Goal: Task Accomplishment & Management: Complete application form

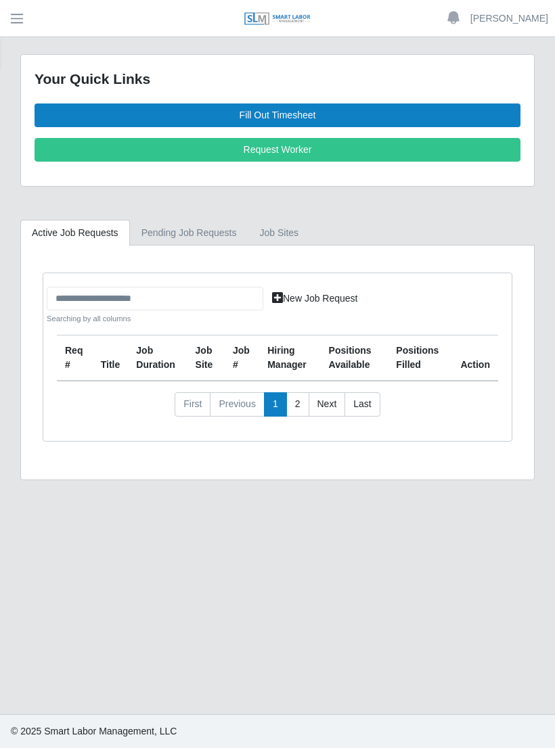
click at [301, 116] on link "Fill Out Timesheet" at bounding box center [278, 116] width 486 height 24
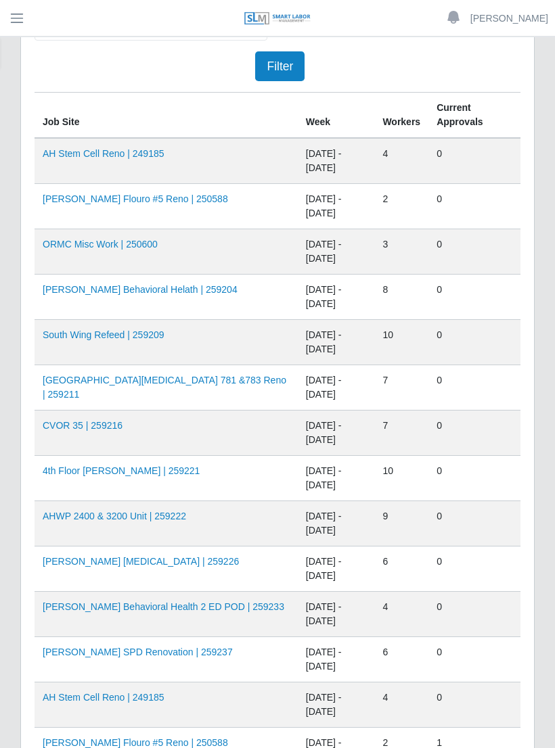
scroll to position [138, 0]
click at [135, 472] on link "4th Floor [PERSON_NAME] | 259221" at bounding box center [121, 470] width 157 height 11
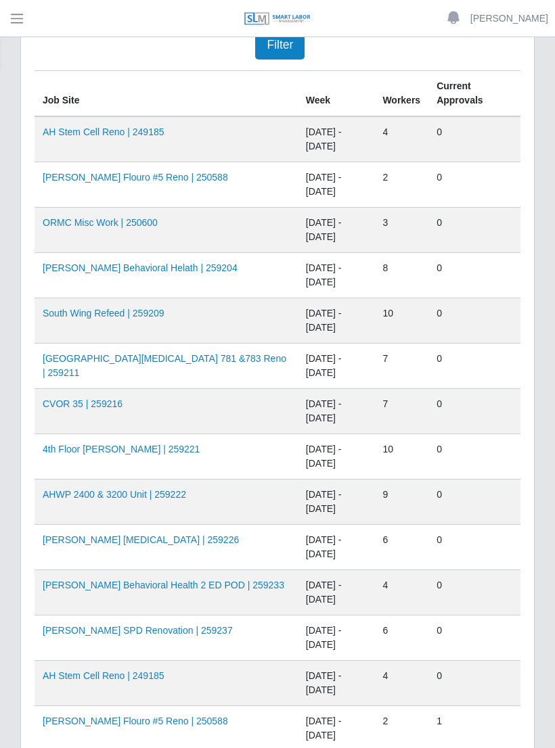
scroll to position [158, 0]
click at [144, 589] on link "[PERSON_NAME] Behavioral Health 2 ED POD | 259233" at bounding box center [164, 585] width 242 height 11
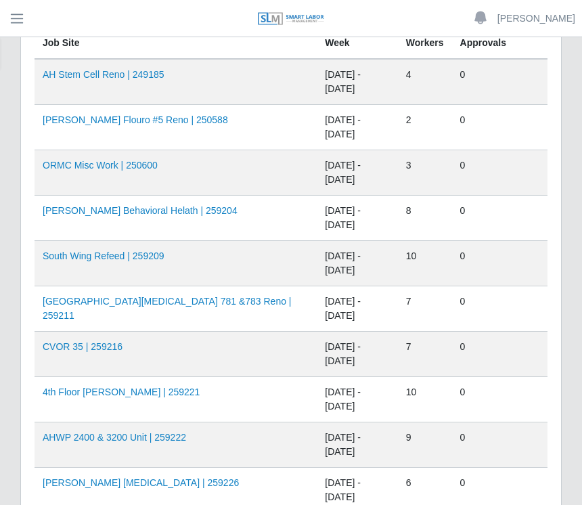
scroll to position [216, 0]
click at [147, 256] on link "South Wing Refeed | 259209" at bounding box center [104, 256] width 122 height 11
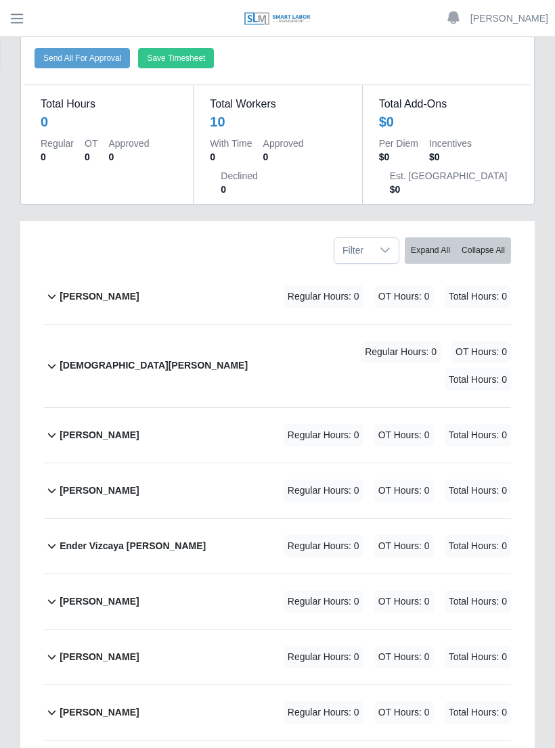
scroll to position [88, 0]
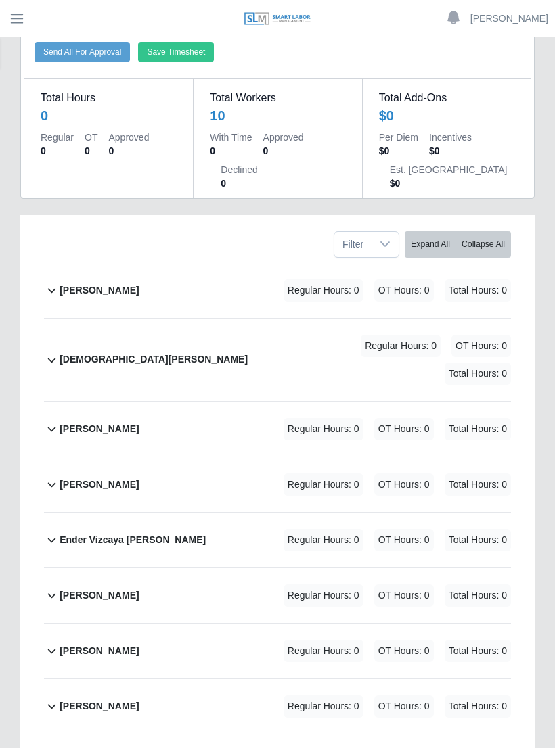
click at [98, 700] on b "[PERSON_NAME]" at bounding box center [99, 707] width 79 height 14
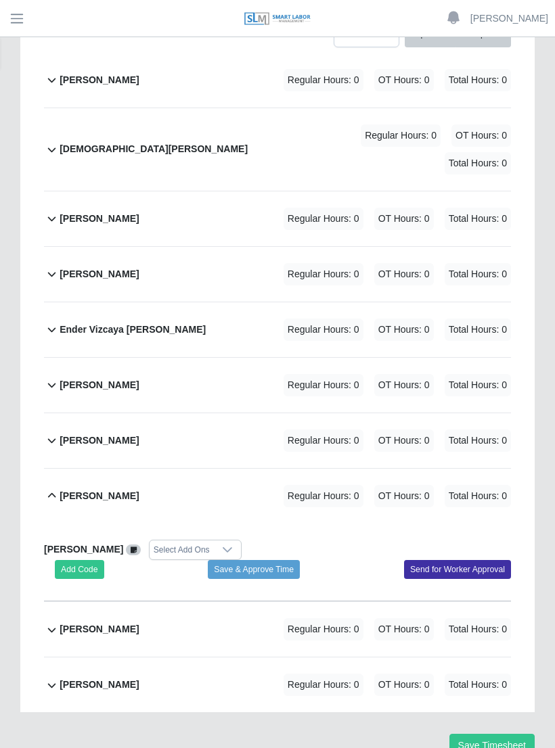
scroll to position [313, 0]
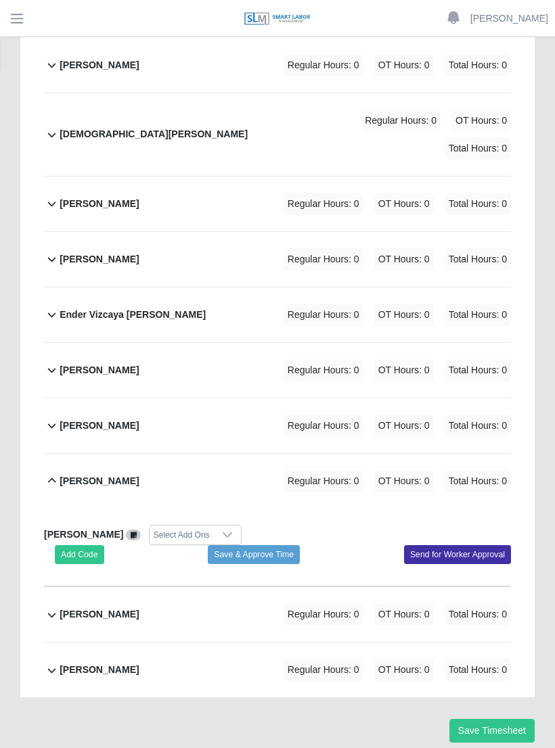
click at [89, 545] on button "Add Code" at bounding box center [79, 554] width 49 height 19
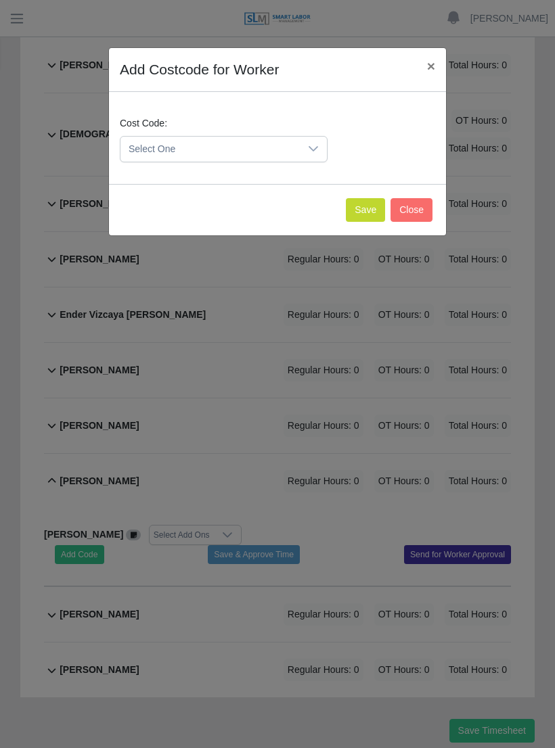
click at [314, 151] on icon at bounding box center [312, 148] width 9 height 5
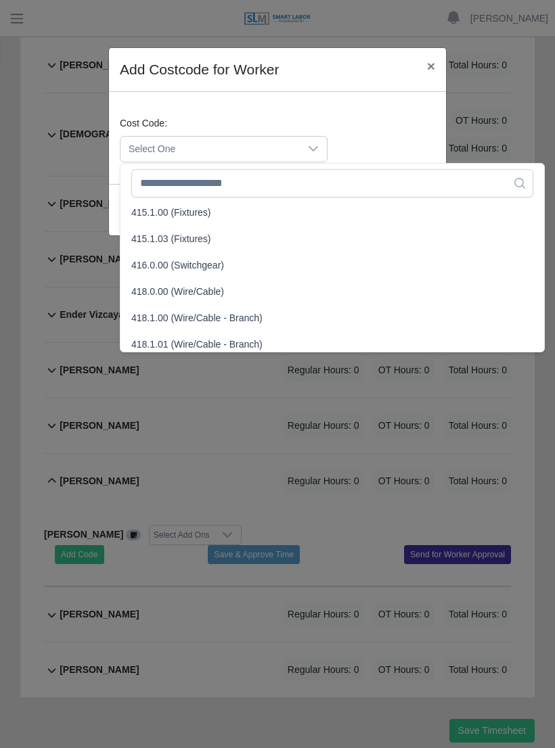
scroll to position [457, 0]
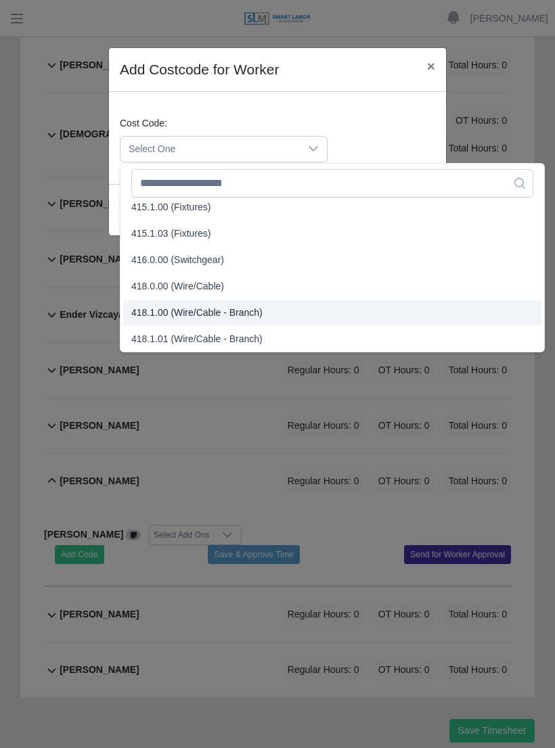
click at [193, 311] on span "418.1.00 (Wire/Cable - Branch)" at bounding box center [196, 313] width 131 height 14
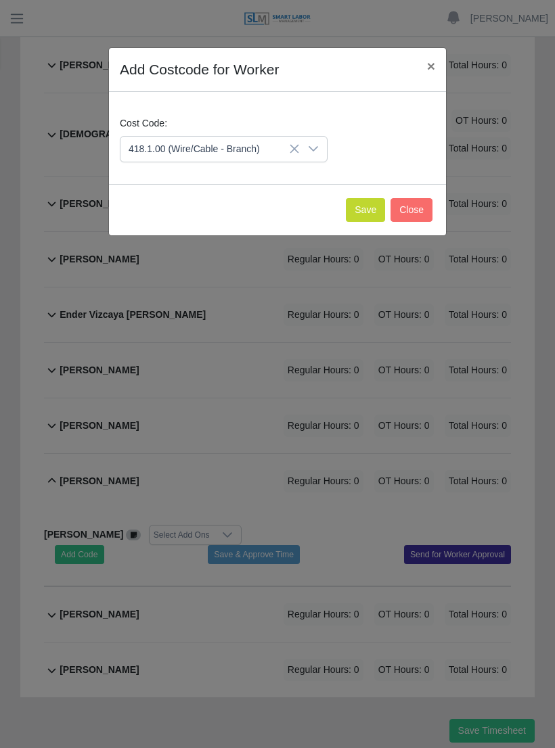
click at [294, 152] on icon at bounding box center [294, 148] width 11 height 11
click at [306, 155] on div at bounding box center [313, 149] width 27 height 25
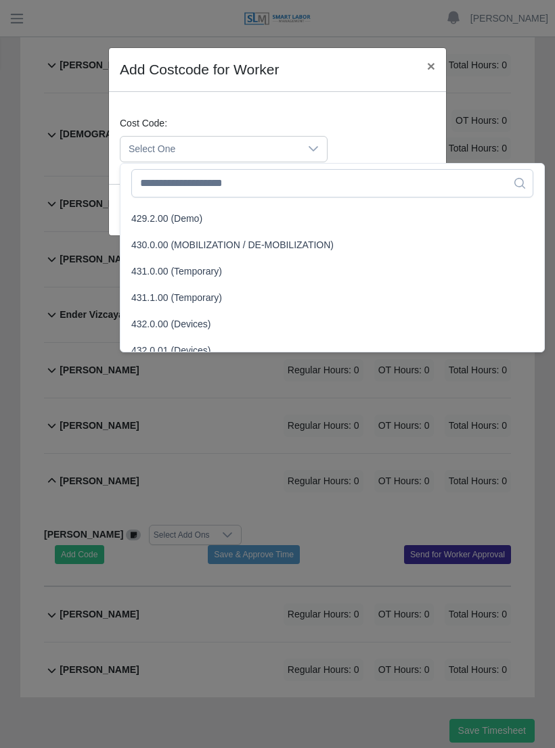
scroll to position [1371, 0]
click at [202, 318] on span "432.0.00 (Devices)" at bounding box center [171, 322] width 80 height 14
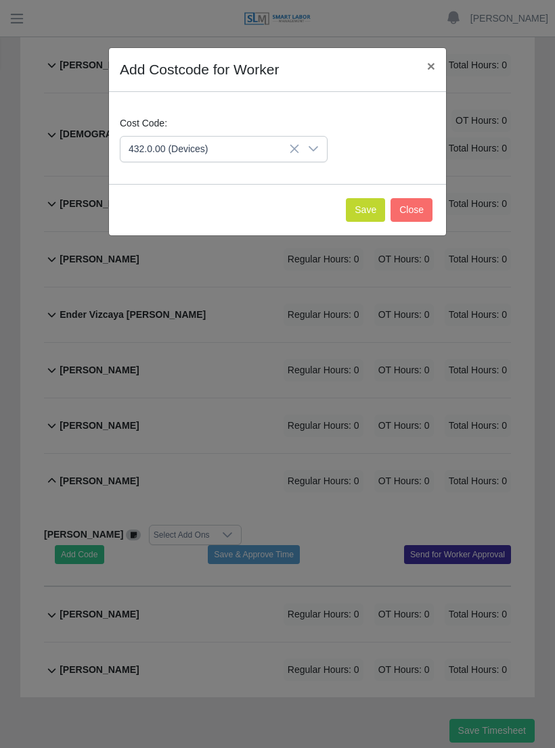
click at [367, 207] on button "Save" at bounding box center [365, 210] width 39 height 24
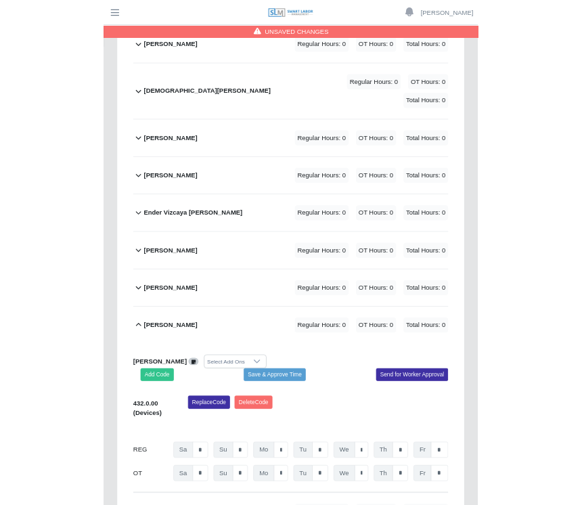
scroll to position [435, 0]
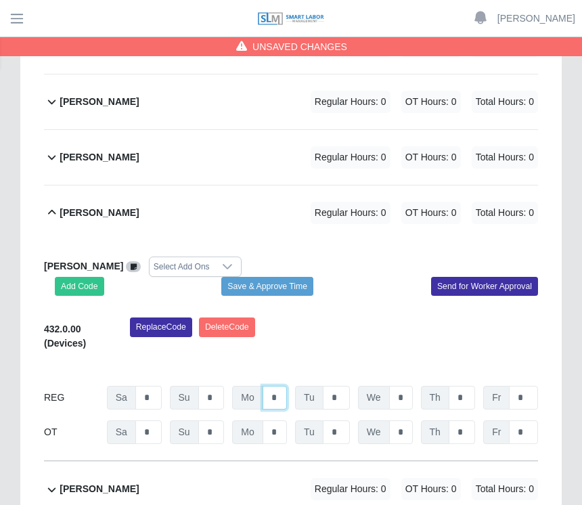
click at [276, 398] on input "*" at bounding box center [274, 398] width 24 height 24
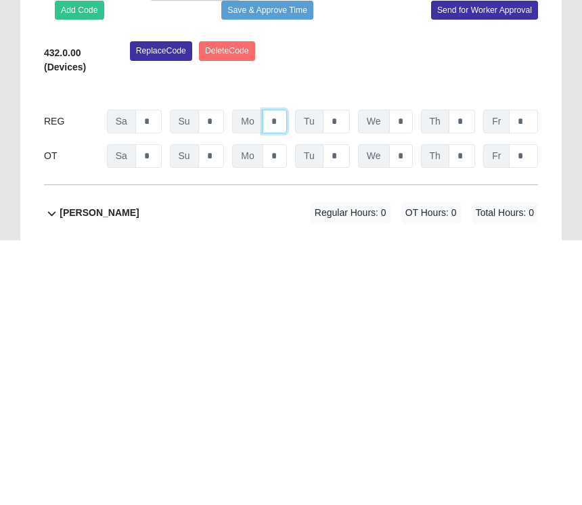
type input "*"
click at [342, 374] on input "*" at bounding box center [336, 386] width 27 height 24
type input "*"
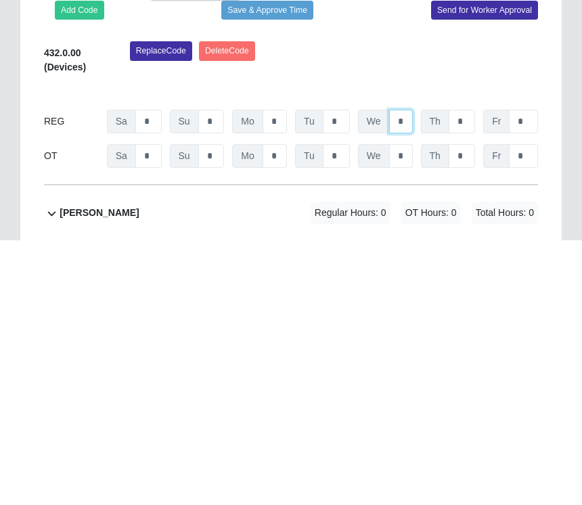
click at [408, 374] on input "*" at bounding box center [401, 386] width 24 height 24
type input "*"
click at [465, 374] on input "*" at bounding box center [462, 386] width 26 height 24
type input "*"
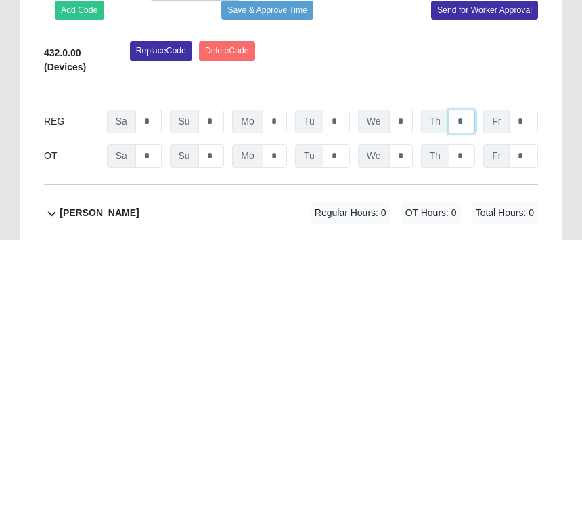
type input "*"
click at [529, 374] on input "*" at bounding box center [523, 386] width 29 height 24
type input "*"
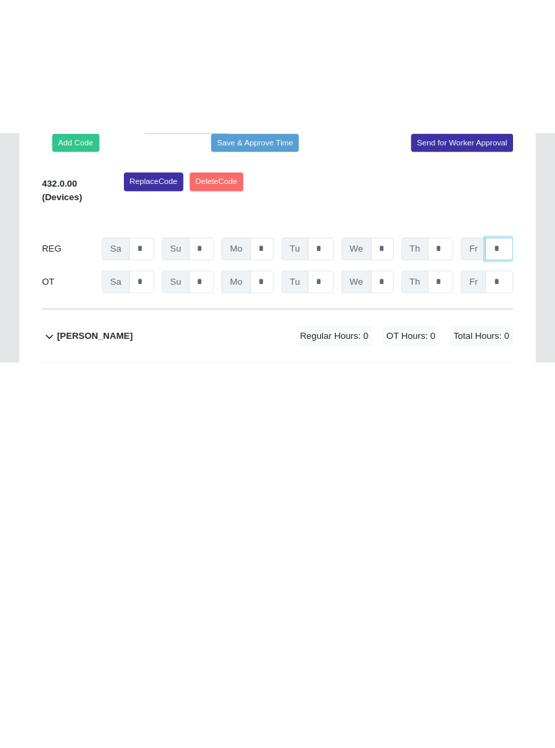
scroll to position [456, 0]
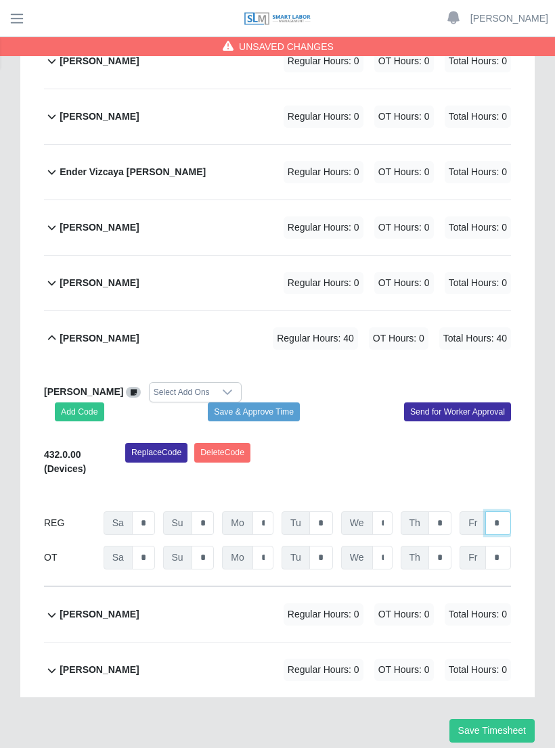
type input "*"
click at [281, 403] on button "Save & Approve Time" at bounding box center [254, 412] width 92 height 19
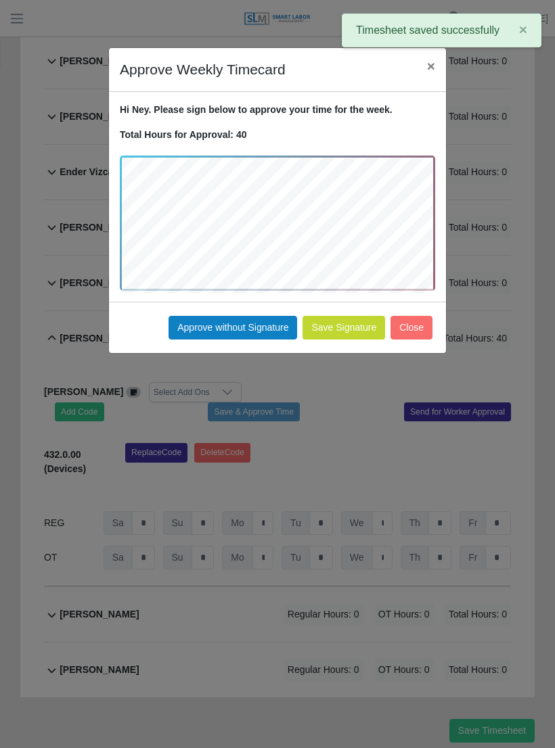
click at [248, 325] on button "Approve without Signature" at bounding box center [232, 328] width 129 height 24
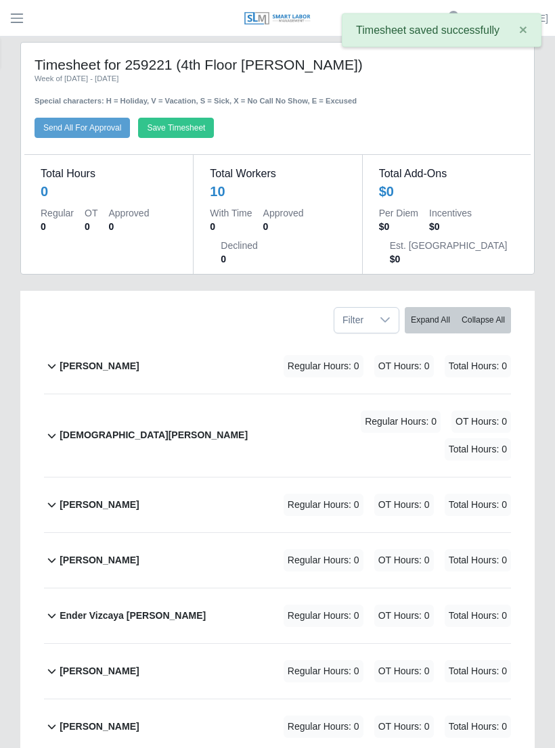
scroll to position [0, 0]
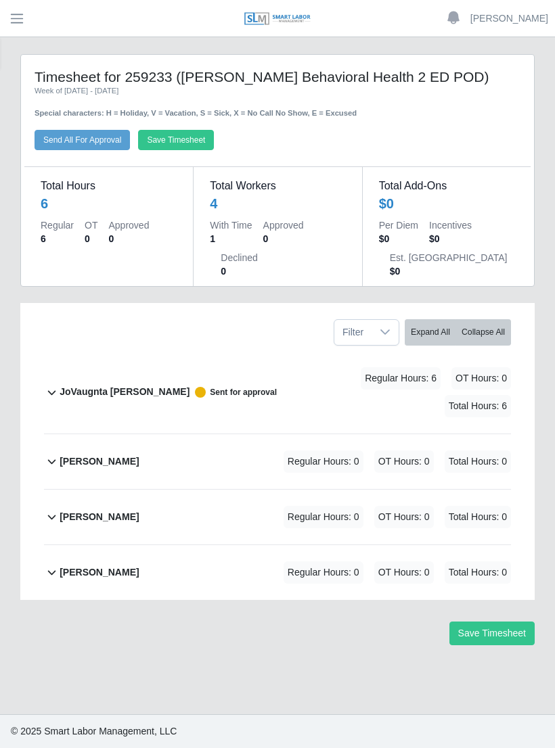
click at [131, 461] on b "[PERSON_NAME]" at bounding box center [99, 462] width 79 height 14
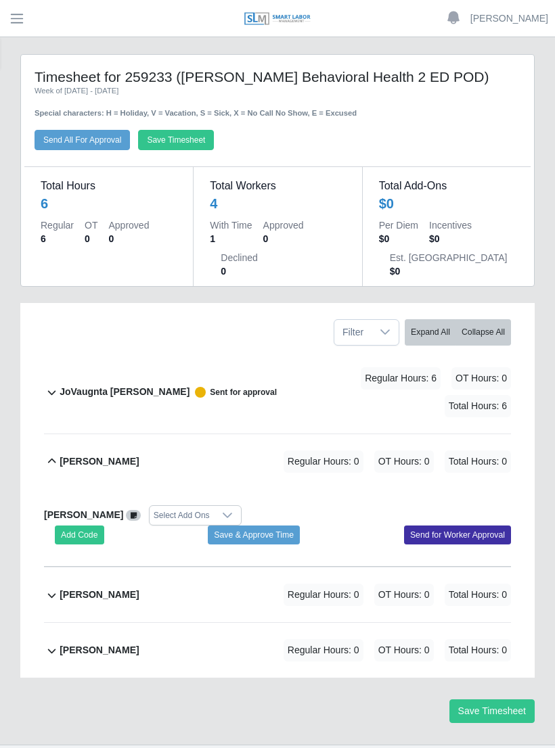
click at [92, 545] on button "Add Code" at bounding box center [79, 535] width 49 height 19
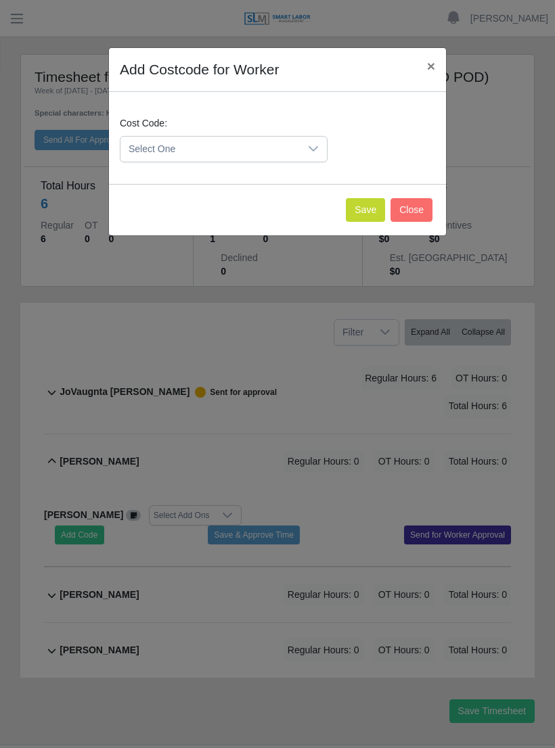
click at [311, 155] on div at bounding box center [313, 149] width 27 height 25
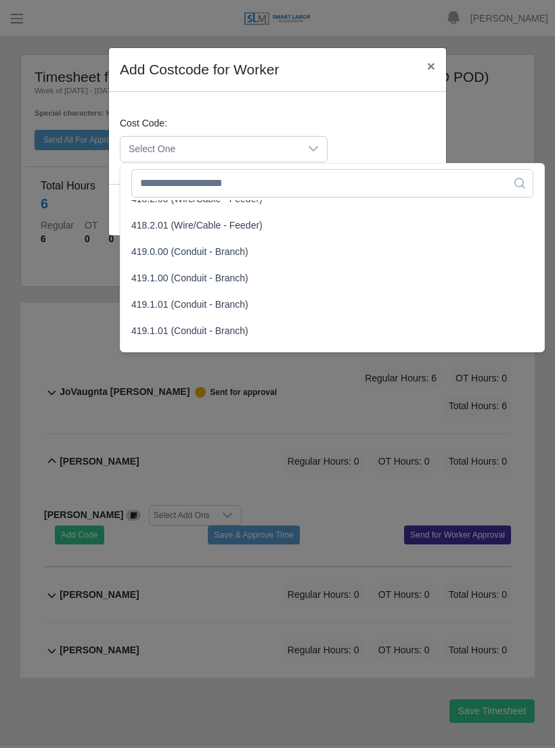
scroll to position [731, 0]
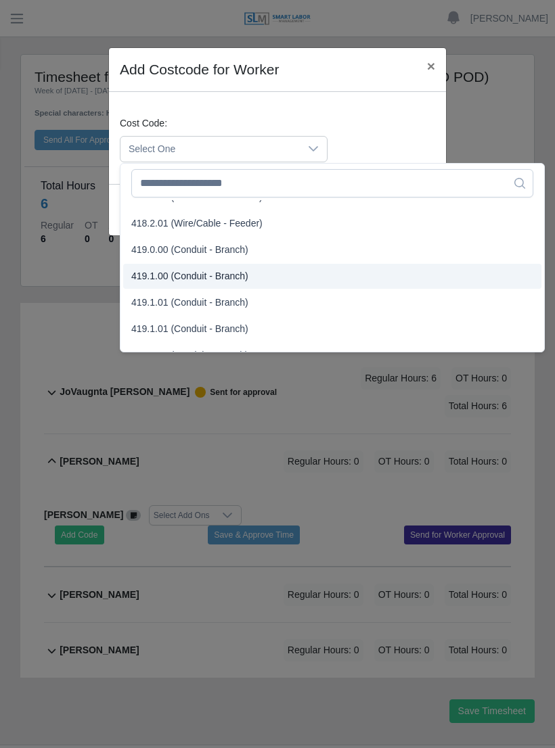
click at [193, 274] on span "419.1.00 (Conduit - Branch)" at bounding box center [189, 276] width 117 height 14
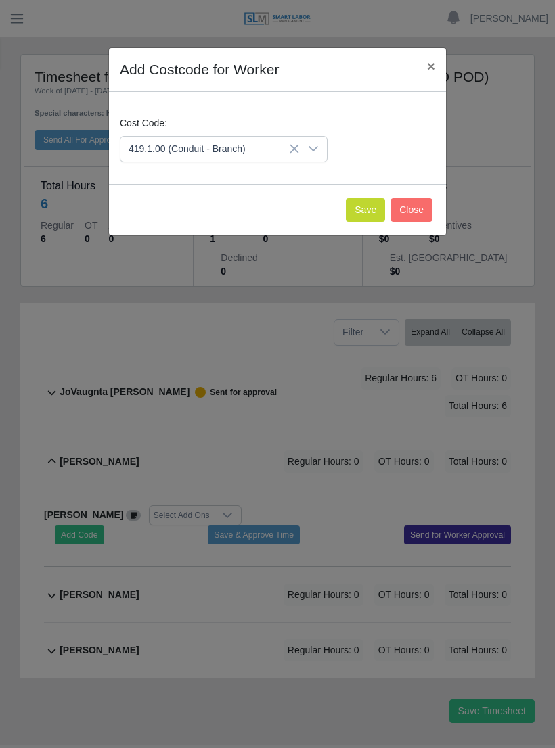
click at [362, 215] on button "Save" at bounding box center [365, 210] width 39 height 24
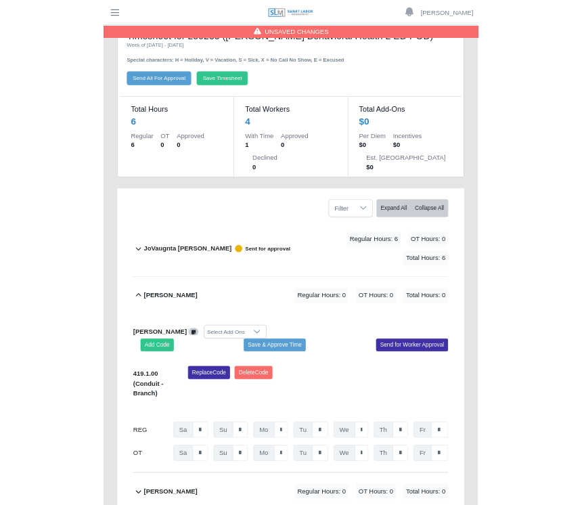
scroll to position [122, 0]
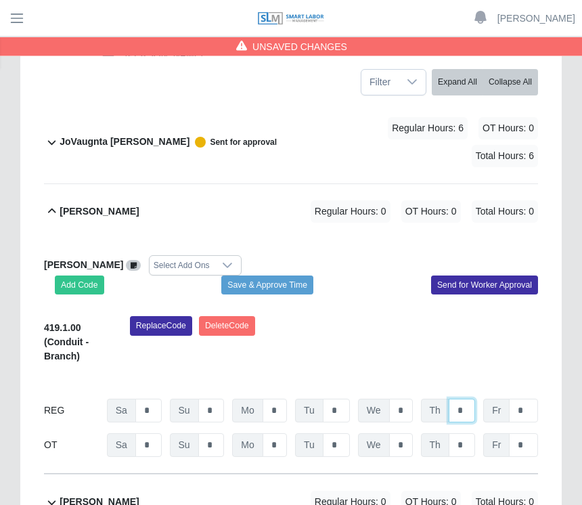
click at [471, 399] on input "*" at bounding box center [462, 411] width 26 height 24
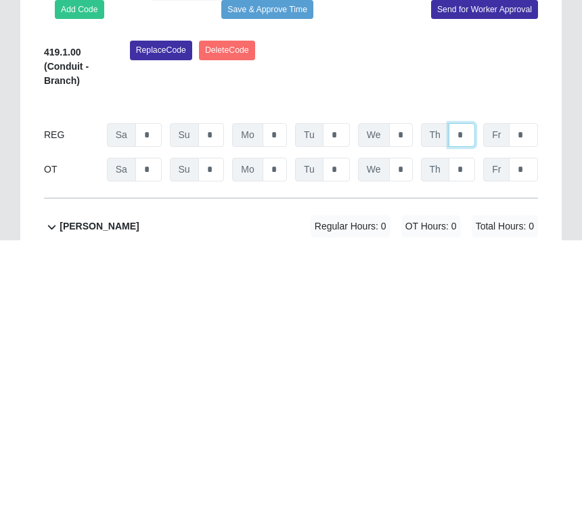
type input "*"
click at [406, 388] on input "*" at bounding box center [401, 400] width 24 height 24
type input "*"
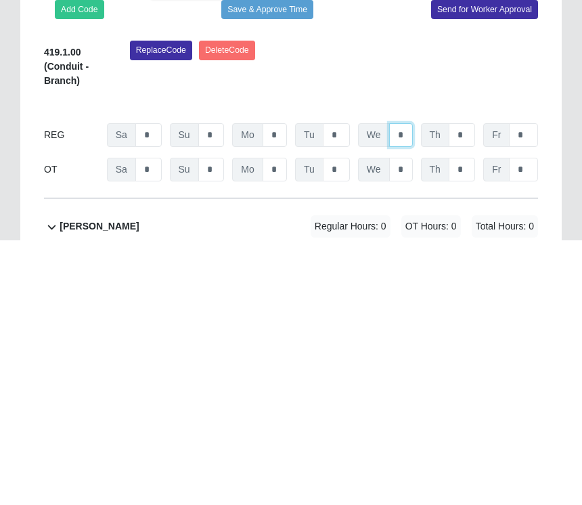
type input "*"
click at [349, 388] on input "*" at bounding box center [336, 400] width 27 height 24
type input "*"
click at [281, 388] on input "*" at bounding box center [274, 400] width 24 height 24
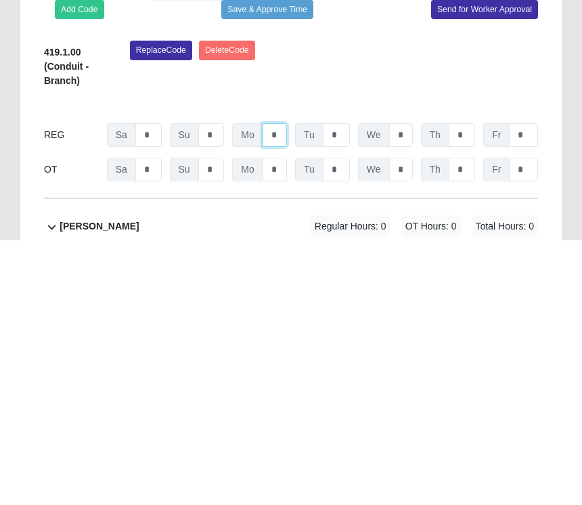
type input "*"
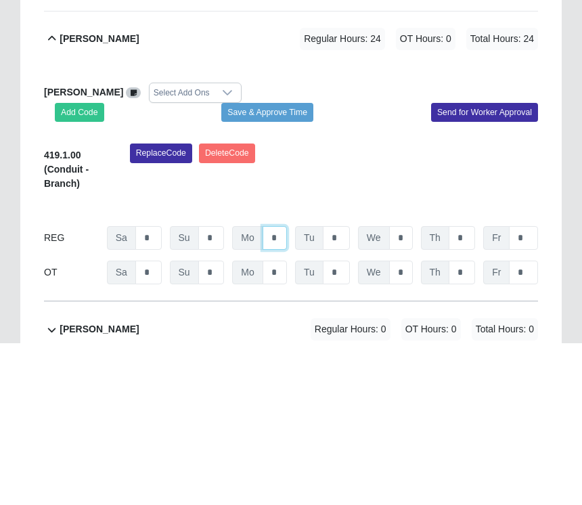
type input "*"
click at [281, 265] on button "Save & Approve Time" at bounding box center [267, 274] width 92 height 19
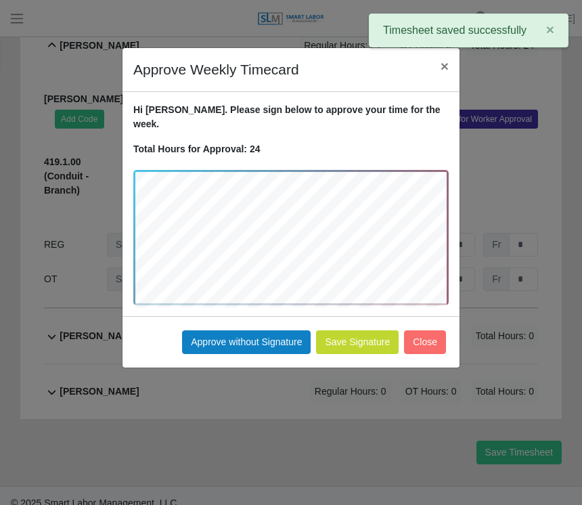
click at [275, 330] on button "Approve without Signature" at bounding box center [246, 342] width 129 height 24
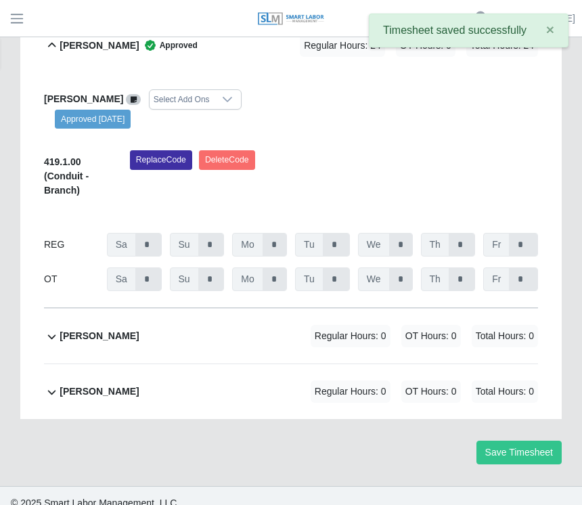
click at [107, 329] on b "Olivio Bracho" at bounding box center [99, 336] width 79 height 14
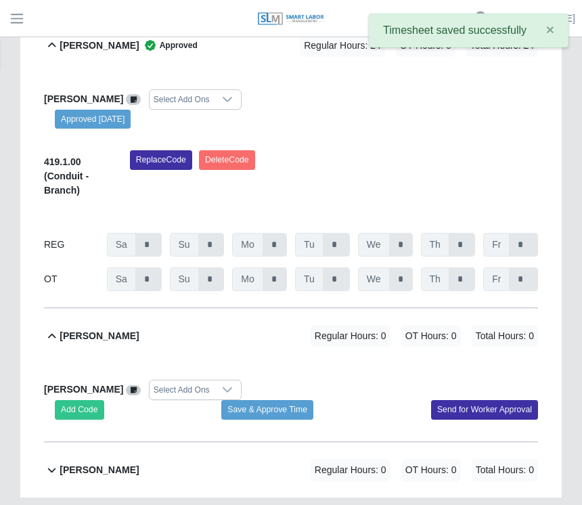
click at [88, 400] on button "Add Code" at bounding box center [79, 409] width 49 height 19
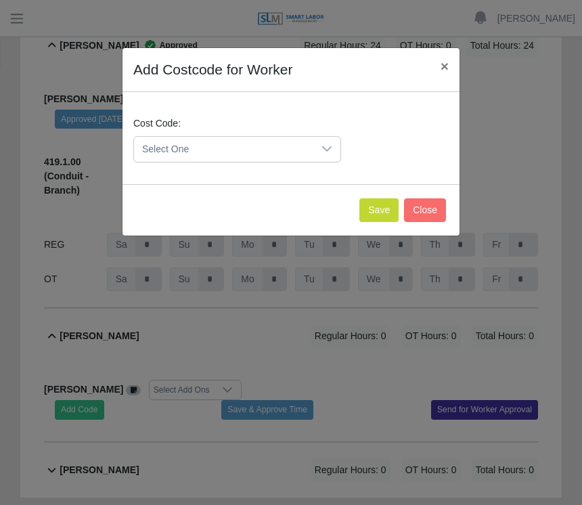
click at [327, 150] on icon at bounding box center [326, 148] width 11 height 11
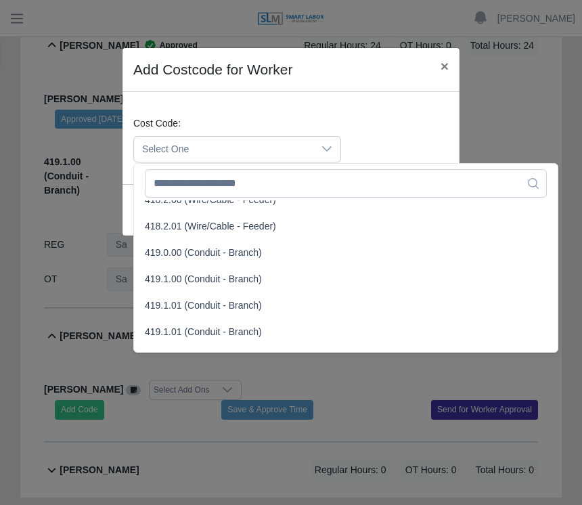
scroll to position [731, 0]
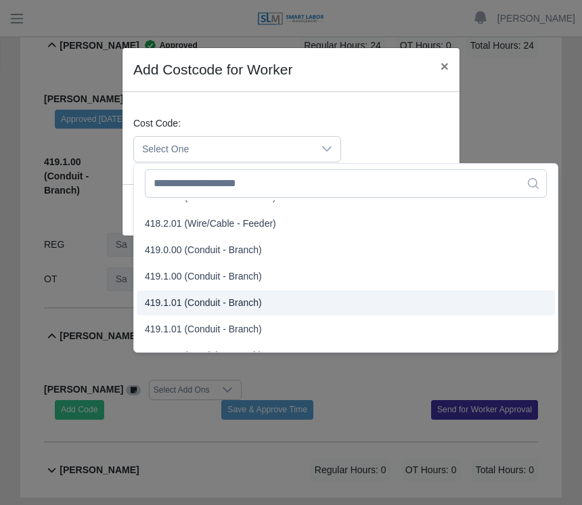
click at [205, 304] on span "419.1.01 (Conduit - Branch)" at bounding box center [203, 303] width 117 height 14
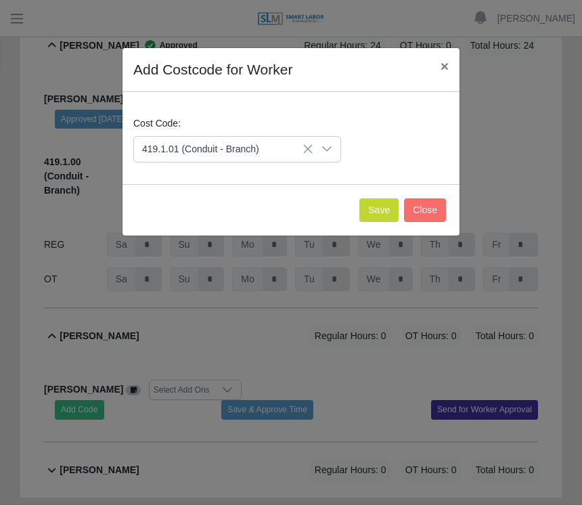
click at [375, 208] on button "Save" at bounding box center [378, 210] width 39 height 24
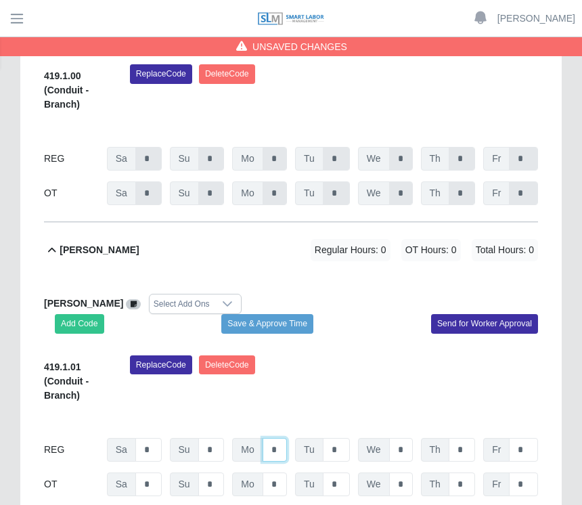
click at [286, 438] on input "*" at bounding box center [274, 450] width 24 height 24
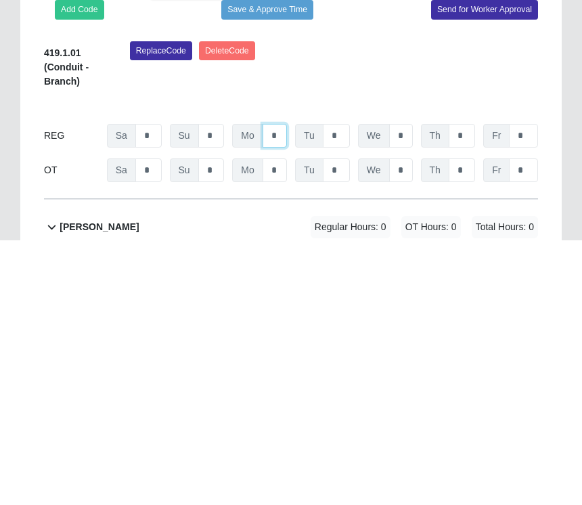
type input "*"
click at [345, 388] on input "*" at bounding box center [336, 400] width 27 height 24
type input "*"
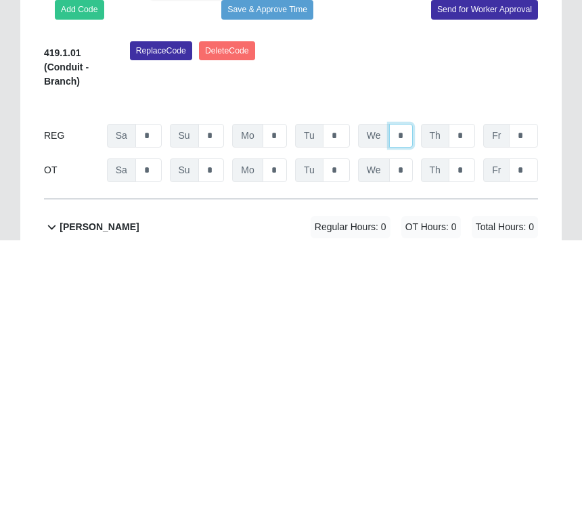
click at [407, 388] on input "*" at bounding box center [401, 400] width 24 height 24
type input "*"
click at [468, 388] on input "*" at bounding box center [462, 400] width 26 height 24
type input "*"
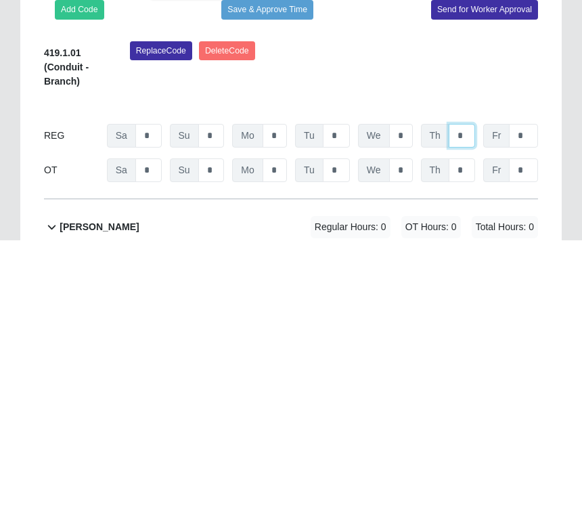
type input "*"
click at [530, 388] on input "*" at bounding box center [523, 400] width 29 height 24
type input "*"
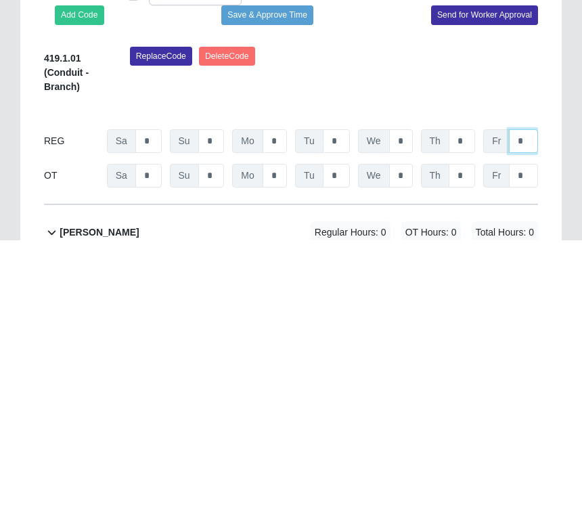
scroll to position [547, 0]
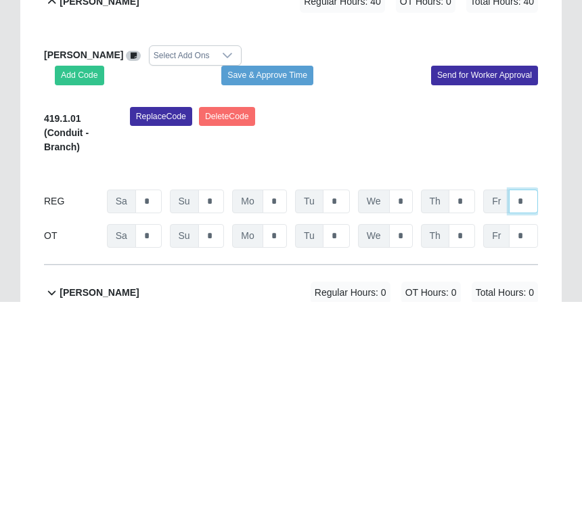
type input "*"
click at [281, 269] on button "Save & Approve Time" at bounding box center [267, 278] width 92 height 19
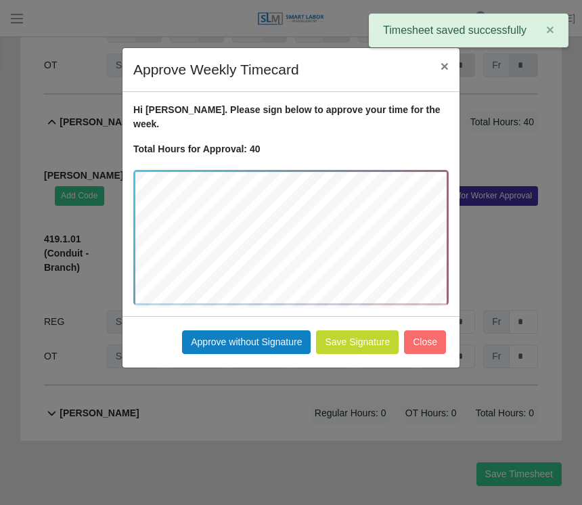
click at [261, 330] on button "Approve without Signature" at bounding box center [246, 342] width 129 height 24
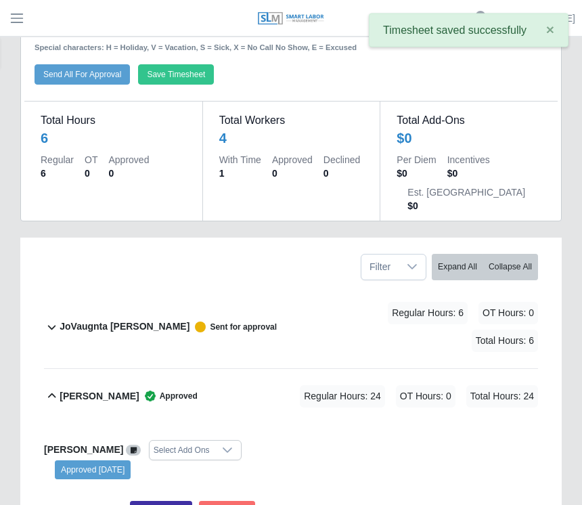
scroll to position [0, 0]
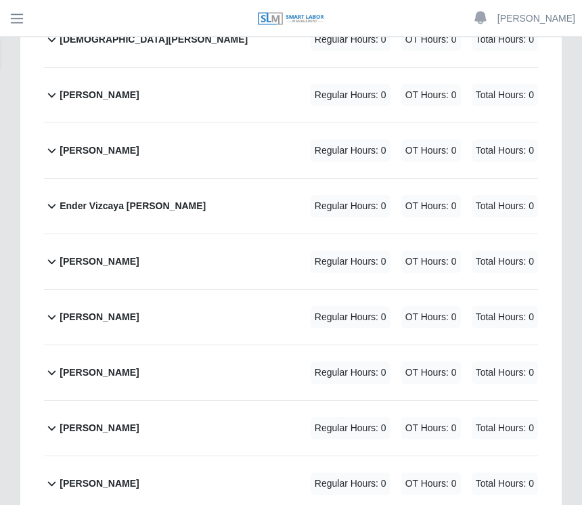
scroll to position [396, 0]
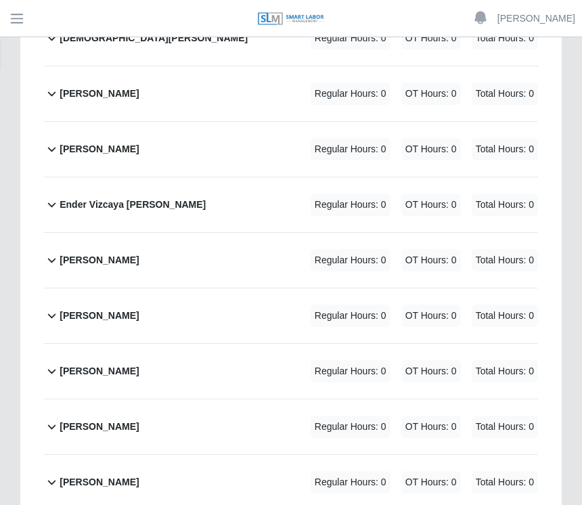
click at [100, 424] on b "[PERSON_NAME]" at bounding box center [99, 426] width 79 height 14
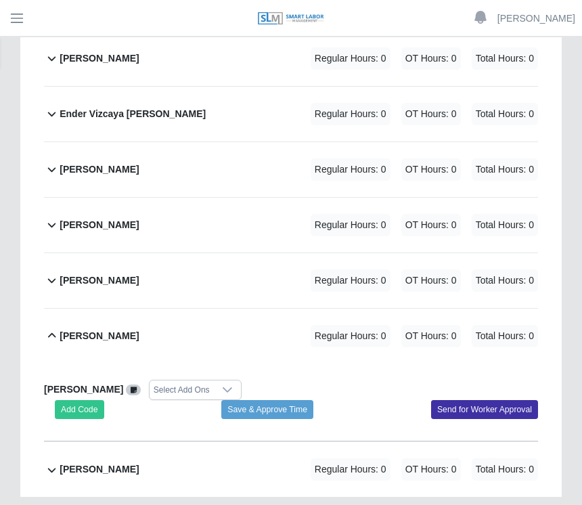
click at [90, 414] on button "Add Code" at bounding box center [79, 409] width 49 height 19
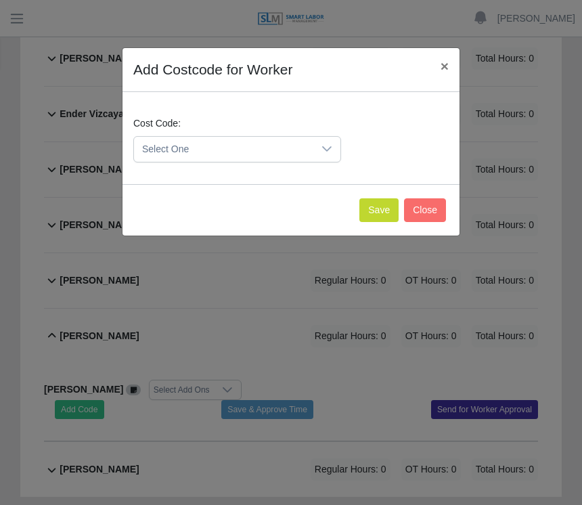
click at [329, 154] on icon at bounding box center [326, 148] width 11 height 11
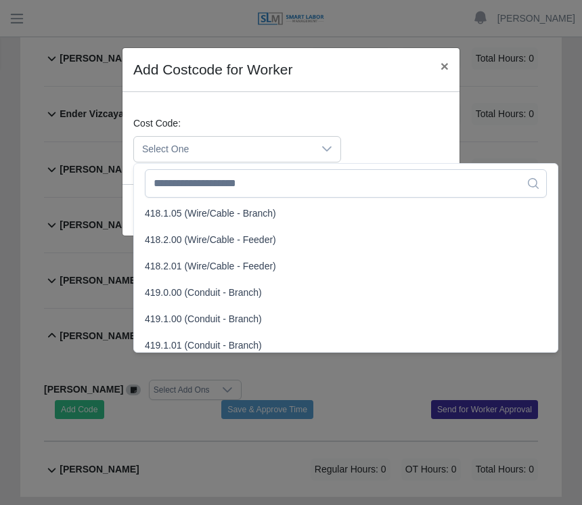
scroll to position [690, 0]
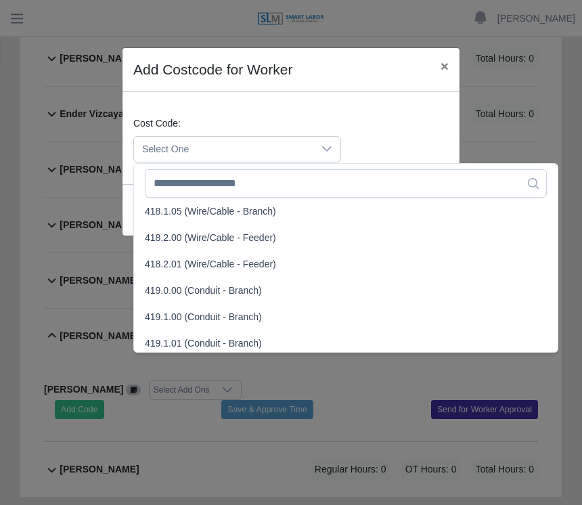
click at [207, 308] on li "419.1.00 (Conduit - Branch)" at bounding box center [346, 316] width 418 height 25
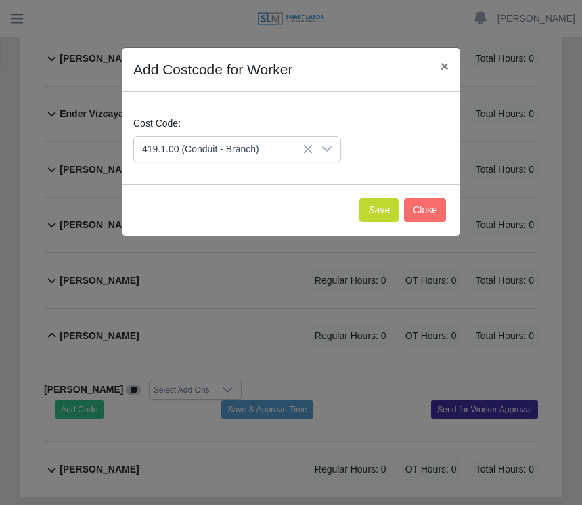
click at [381, 202] on button "Save" at bounding box center [378, 210] width 39 height 24
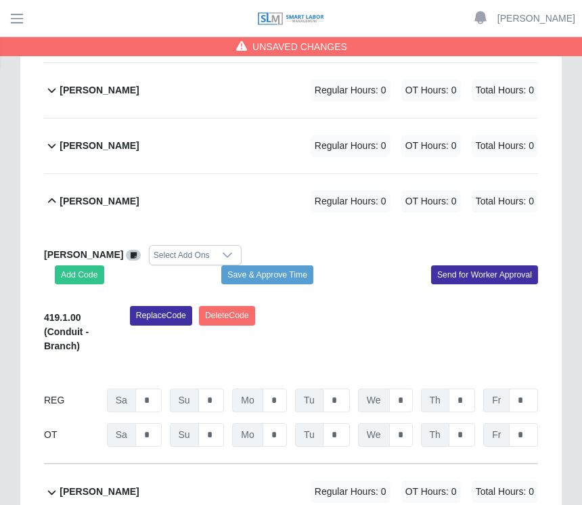
scroll to position [633, 0]
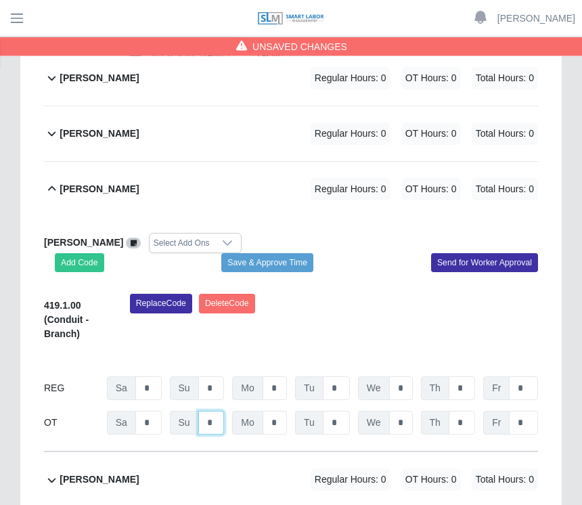
click at [216, 420] on input "*" at bounding box center [211, 423] width 26 height 24
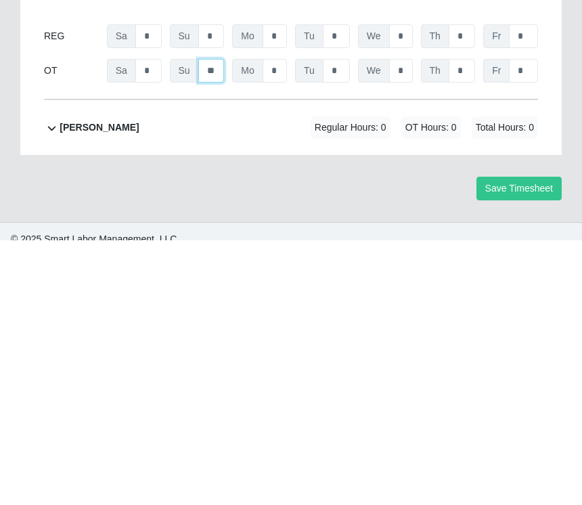
scroll to position [721, 0]
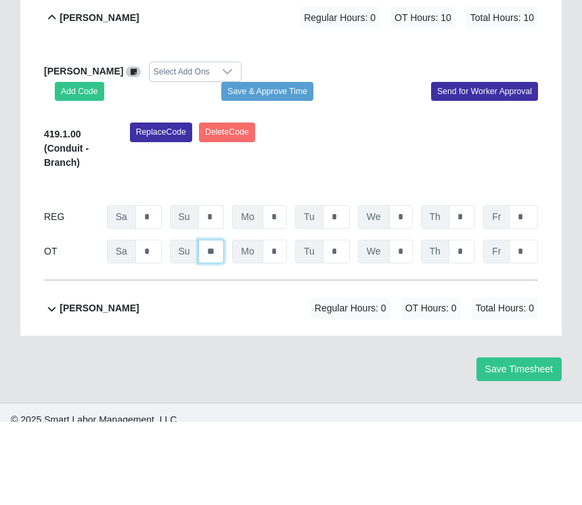
type input "**"
click at [365, 206] on div "Replace Code [GEOGRAPHIC_DATA] Code" at bounding box center [334, 233] width 428 height 55
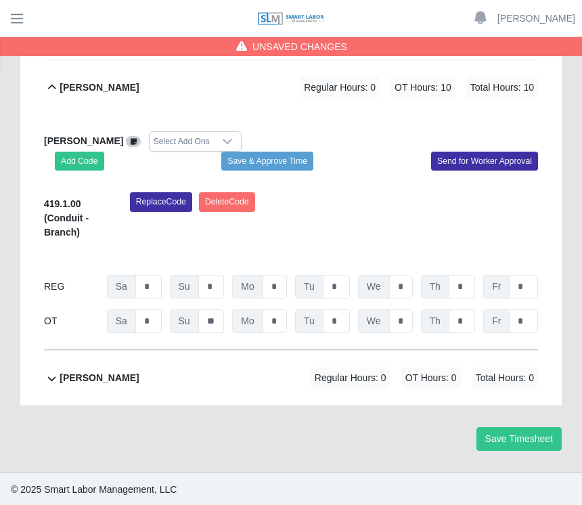
click at [284, 158] on button "Save & Approve Time" at bounding box center [267, 161] width 92 height 19
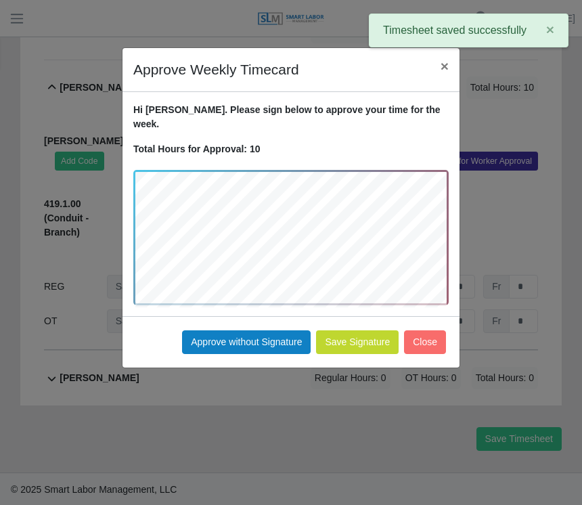
click at [251, 330] on button "Approve without Signature" at bounding box center [246, 342] width 129 height 24
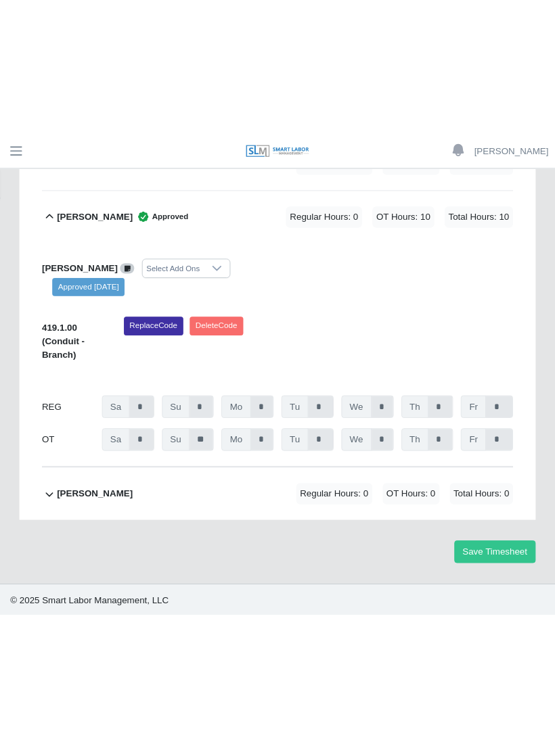
scroll to position [491, 0]
